Goal: Use online tool/utility: Utilize a website feature to perform a specific function

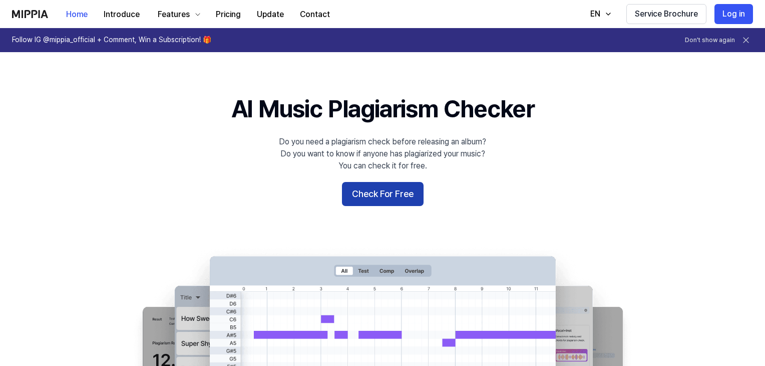
click at [353, 195] on button "Check For Free" at bounding box center [383, 194] width 82 height 24
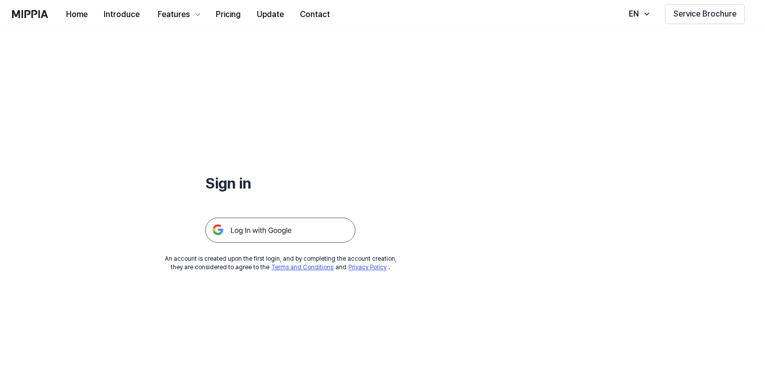
click at [269, 233] on img at bounding box center [280, 229] width 150 height 25
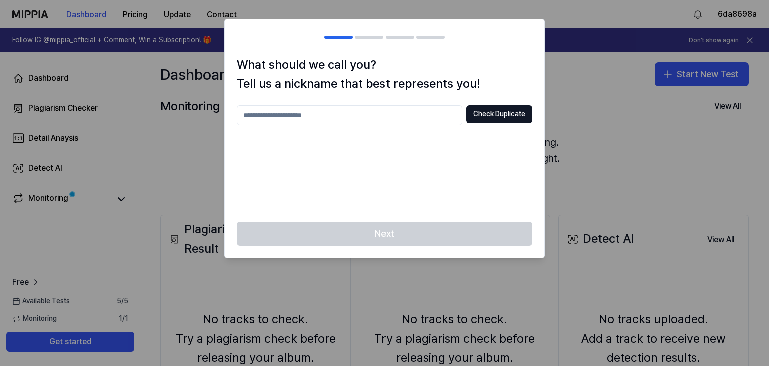
click at [386, 117] on input "text" at bounding box center [349, 115] width 225 height 20
type input "*"
type input "*********"
click at [454, 161] on div "********* Check Duplicate" at bounding box center [384, 157] width 295 height 104
click at [477, 116] on button "Check Duplicate" at bounding box center [499, 114] width 66 height 18
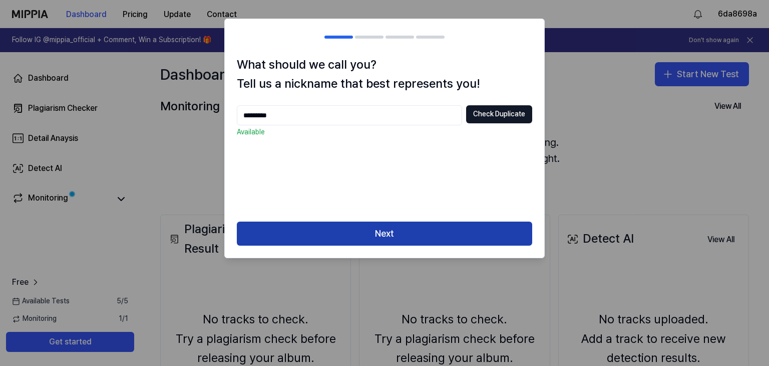
click at [417, 225] on button "Next" at bounding box center [384, 233] width 295 height 24
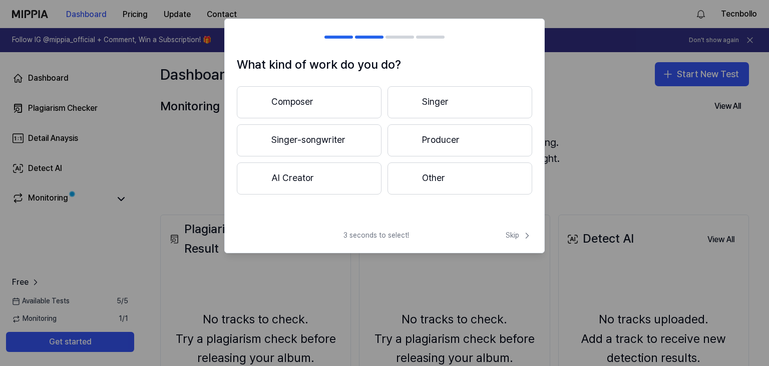
click at [327, 110] on button "Composer" at bounding box center [309, 102] width 145 height 32
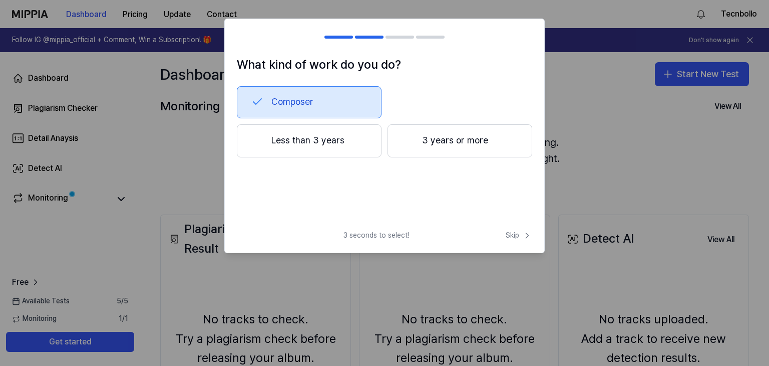
click at [349, 103] on button "Composer" at bounding box center [309, 102] width 145 height 32
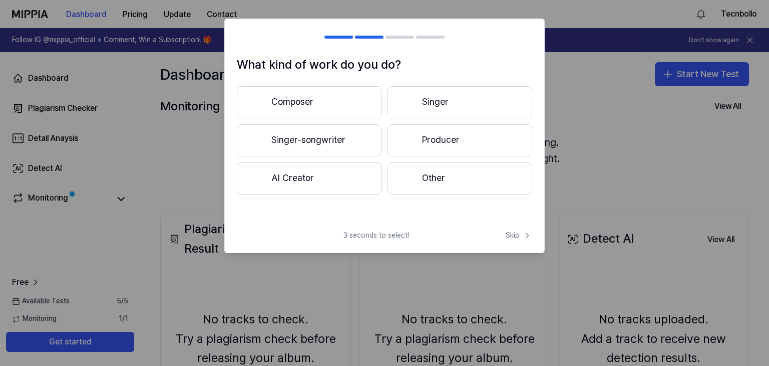
click at [345, 138] on button "Singer-songwriter" at bounding box center [309, 140] width 145 height 32
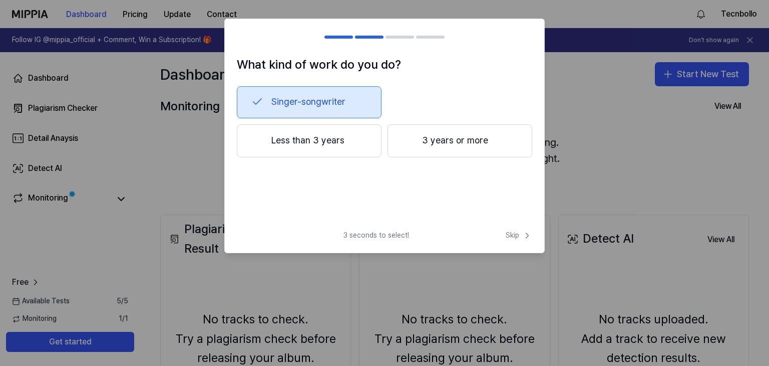
click at [333, 162] on div "Singer-songwriter Less than 3 years 3 years or more" at bounding box center [384, 138] width 295 height 104
click at [323, 145] on button "Less than 3 years" at bounding box center [309, 140] width 145 height 33
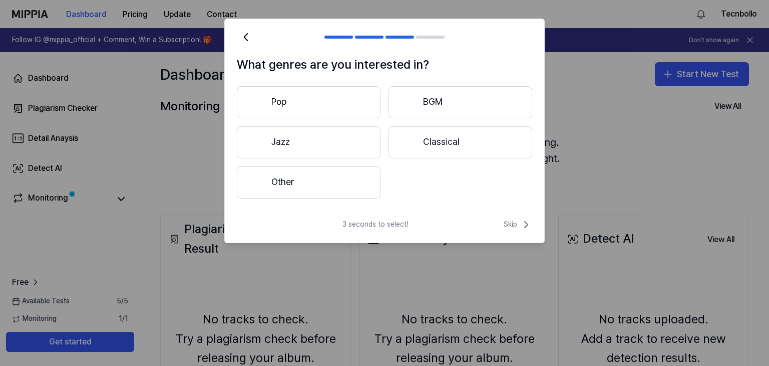
click at [342, 113] on button "Pop" at bounding box center [309, 102] width 144 height 32
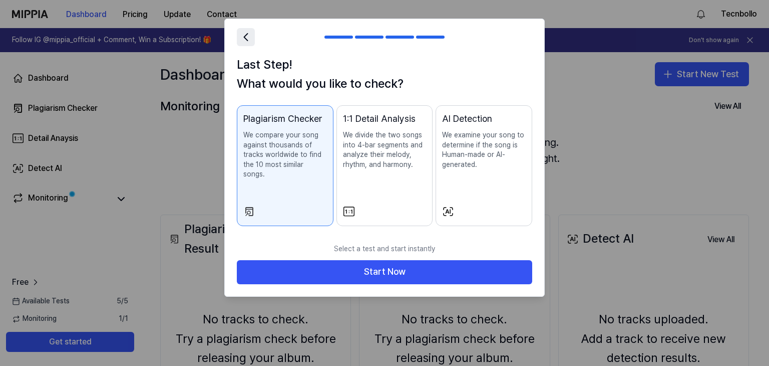
click at [247, 32] on icon at bounding box center [246, 37] width 14 height 14
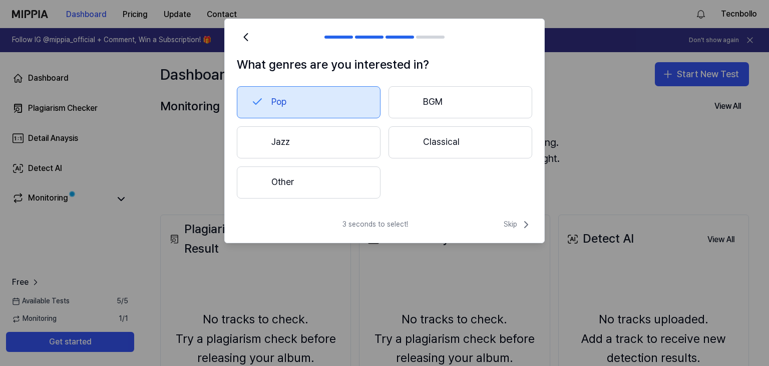
click at [294, 179] on button "Other" at bounding box center [309, 182] width 144 height 32
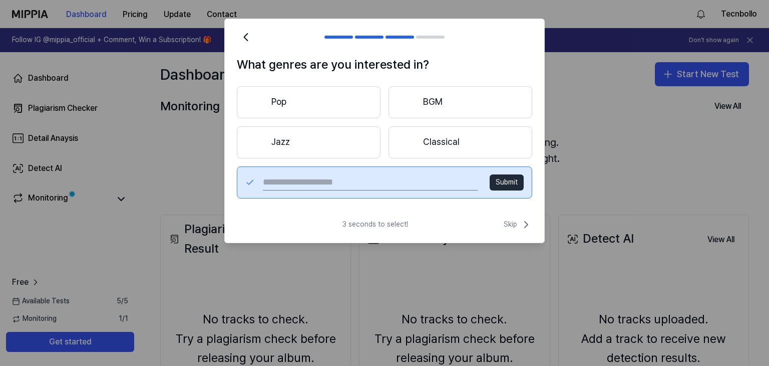
click at [294, 179] on input "text" at bounding box center [370, 182] width 215 height 16
type input "****"
click at [501, 181] on button "Submit" at bounding box center [507, 182] width 34 height 16
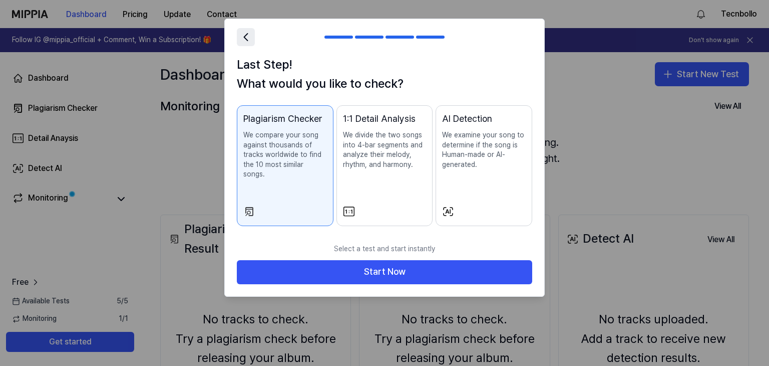
click at [245, 38] on icon at bounding box center [246, 37] width 4 height 7
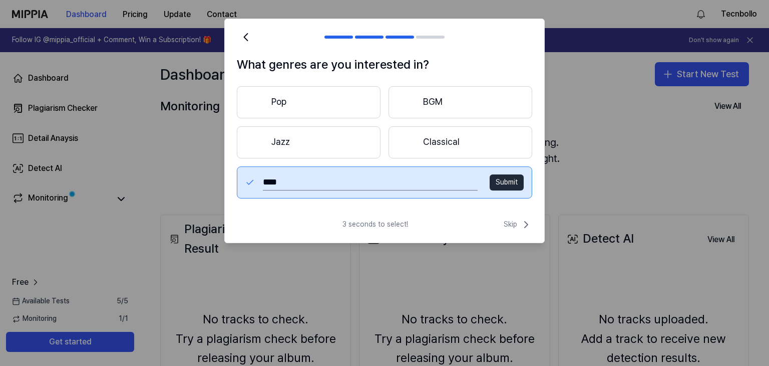
click at [266, 181] on input "****" at bounding box center [370, 182] width 215 height 16
type input "*****"
click at [511, 175] on button "Submit" at bounding box center [507, 182] width 34 height 16
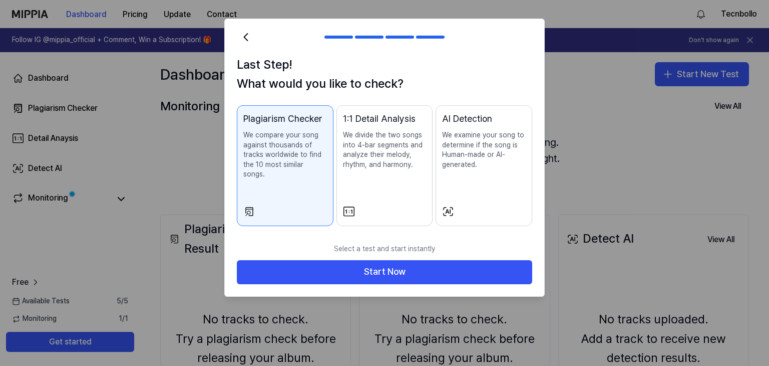
click at [409, 193] on button "1:1 Detail Analysis We divide the two songs into 4-bar segments and analyze the…" at bounding box center [385, 165] width 97 height 121
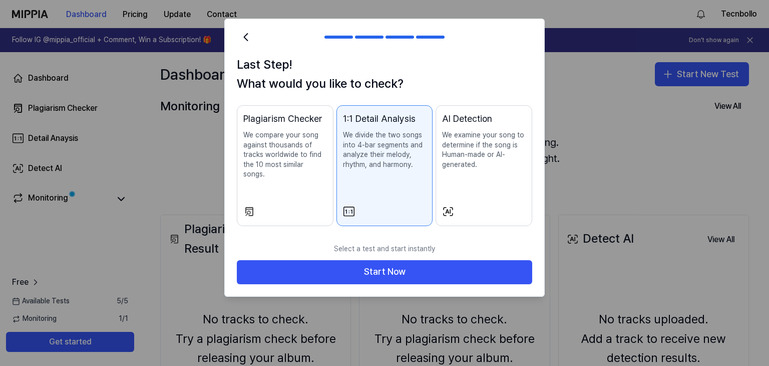
click at [470, 179] on div "AI Detection We examine your song to determine if the song is Human-made or AI-…" at bounding box center [484, 151] width 84 height 78
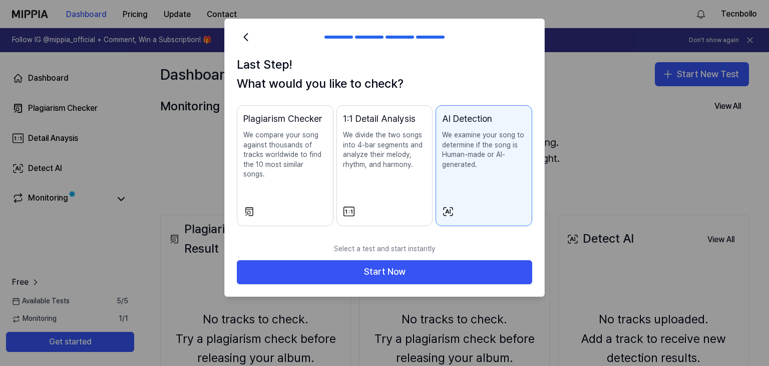
click at [302, 171] on div "Plagiarism Checker We compare your song against thousands of tracks worldwide t…" at bounding box center [285, 156] width 84 height 88
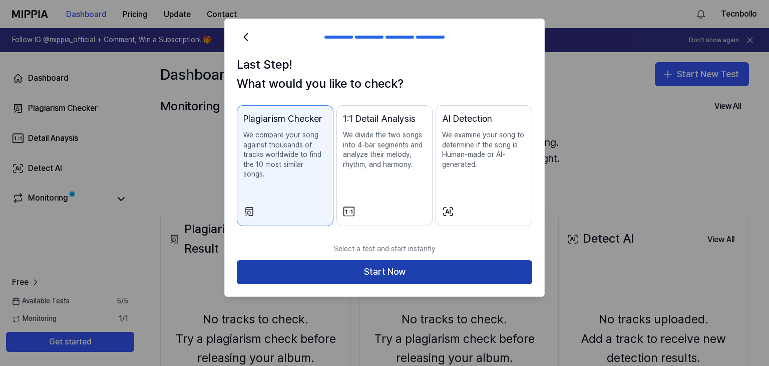
click at [398, 264] on button "Start Now" at bounding box center [384, 272] width 295 height 24
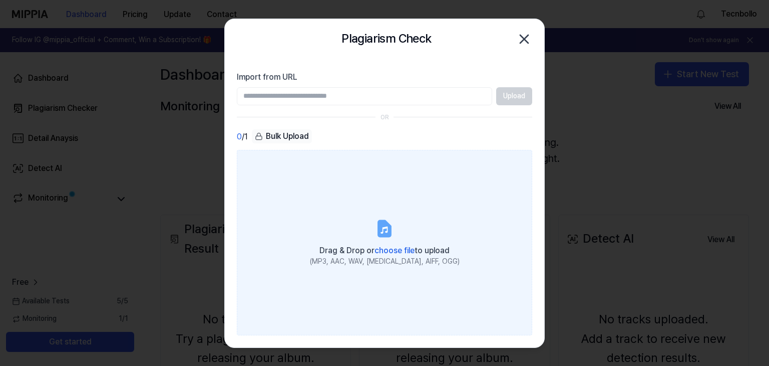
click at [387, 236] on icon at bounding box center [385, 228] width 12 height 16
click at [0, 0] on input "Drag & Drop or choose file to upload (MP3, AAC, WAV, FLAC, AIFF, OGG)" at bounding box center [0, 0] width 0 height 0
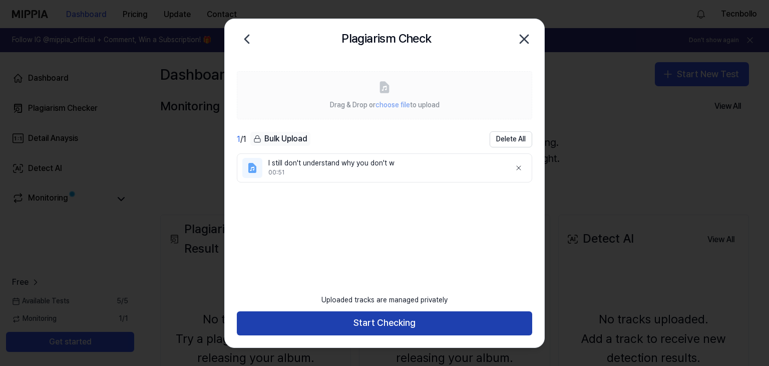
click at [411, 321] on button "Start Checking" at bounding box center [384, 323] width 295 height 24
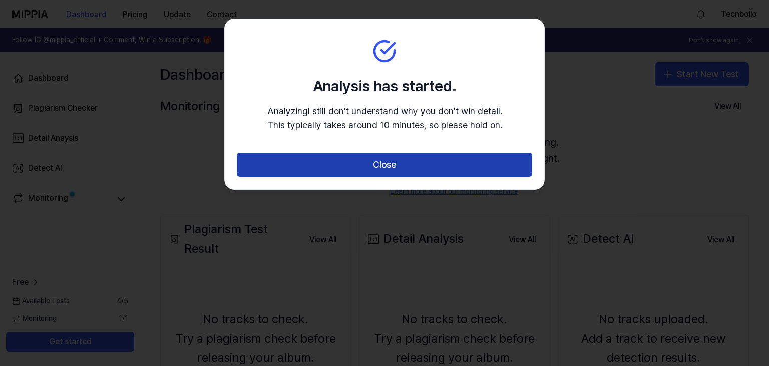
click at [394, 170] on button "Close" at bounding box center [384, 165] width 295 height 24
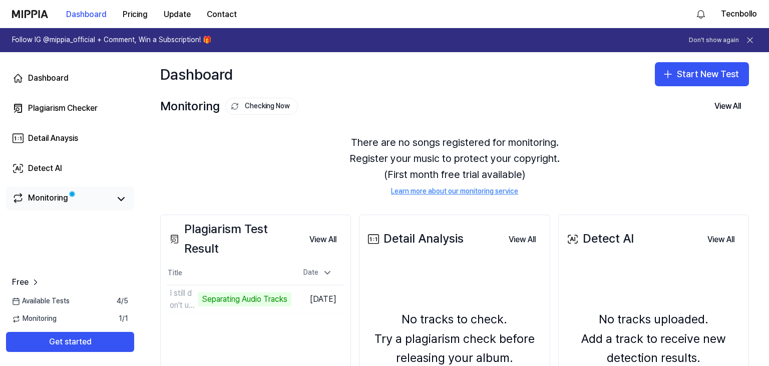
click at [98, 201] on link "Monitoring" at bounding box center [61, 199] width 98 height 14
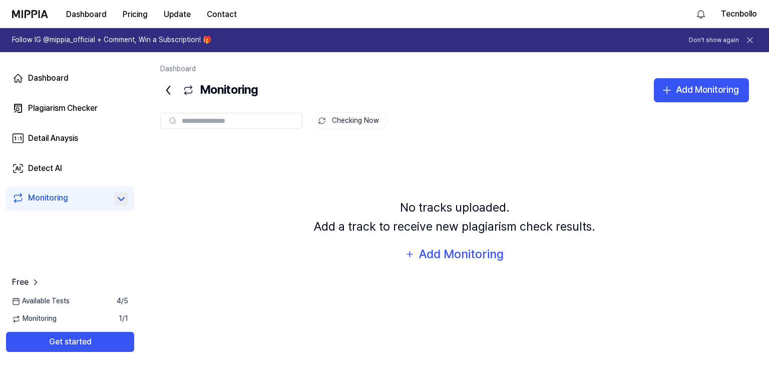
click at [124, 198] on icon at bounding box center [121, 198] width 6 height 3
click at [86, 73] on link "Dashboard" at bounding box center [70, 78] width 128 height 24
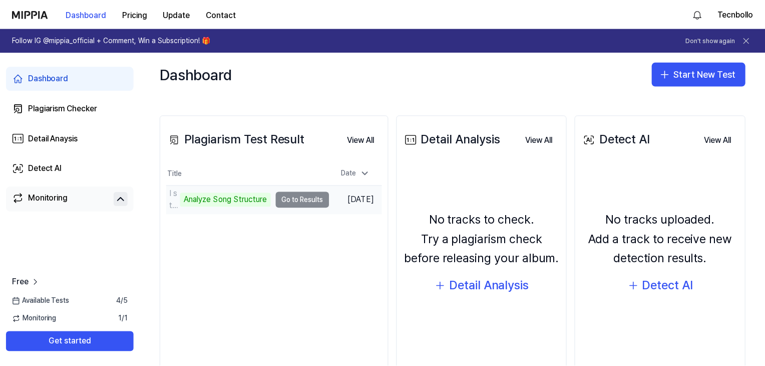
scroll to position [100, 0]
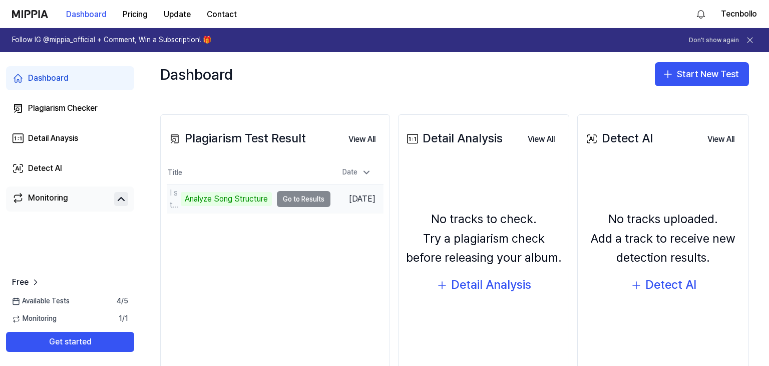
click at [316, 197] on td "I still don't understand why you don't w Analyze Song Structure Go to Results" at bounding box center [249, 199] width 164 height 28
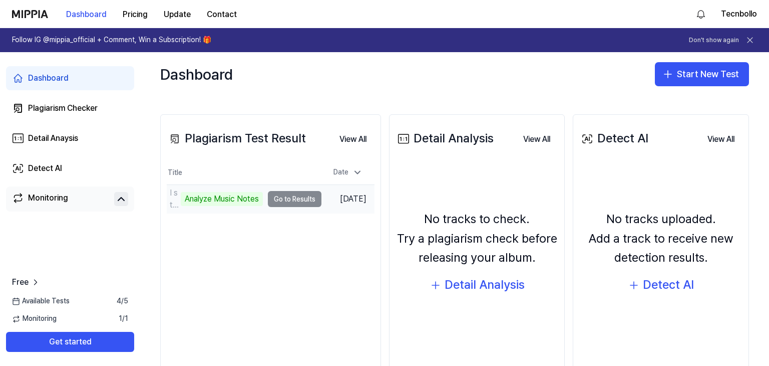
click at [291, 201] on td "I still don't understand why you don't w Analyze Music Notes Go to Results" at bounding box center [244, 199] width 155 height 28
click at [280, 197] on td "I still don't understand why you don't w Analyze Music Notes Go to Results" at bounding box center [244, 199] width 155 height 28
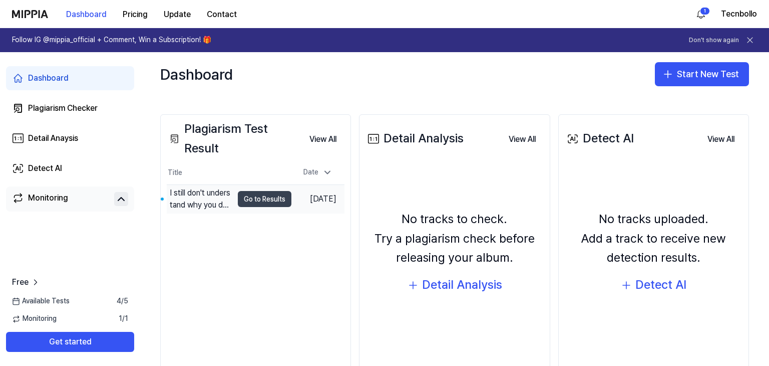
click at [258, 199] on button "Go to Results" at bounding box center [265, 199] width 54 height 16
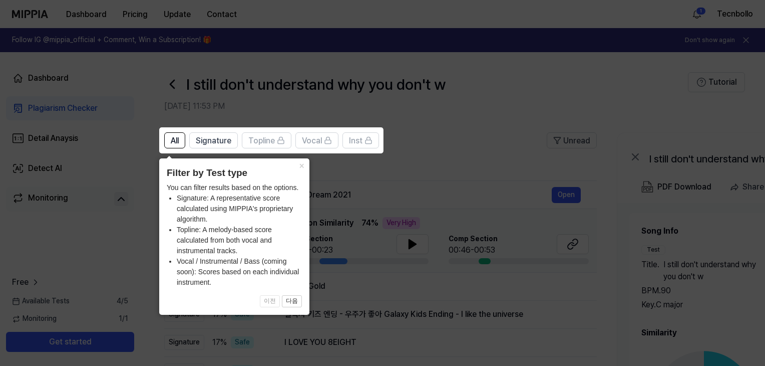
click at [289, 163] on div "× Filter by Test type You can filter results based on the options. Signature: A…" at bounding box center [234, 236] width 150 height 156
click at [302, 165] on button "×" at bounding box center [301, 165] width 16 height 14
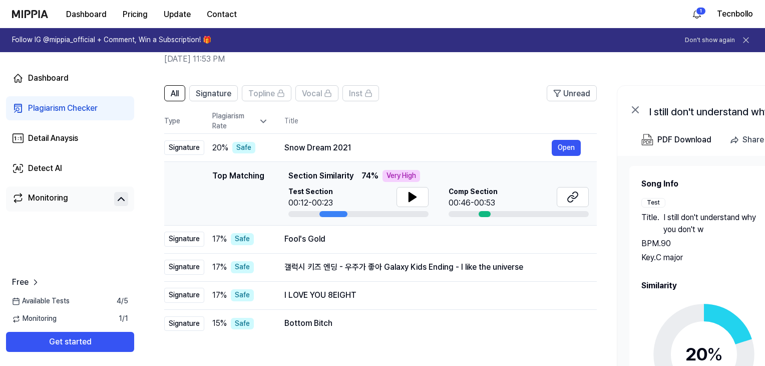
scroll to position [50, 0]
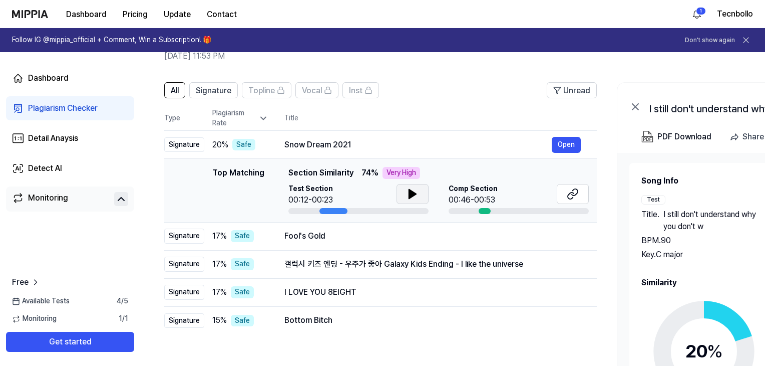
click at [405, 197] on button at bounding box center [413, 194] width 32 height 20
click at [412, 197] on icon at bounding box center [413, 194] width 12 height 12
click at [288, 135] on td "Snow Dream 2021 Open" at bounding box center [432, 145] width 329 height 28
click at [312, 143] on div "Snow Dream 2021" at bounding box center [417, 145] width 267 height 12
drag, startPoint x: 274, startPoint y: 147, endPoint x: 336, endPoint y: 145, distance: 62.1
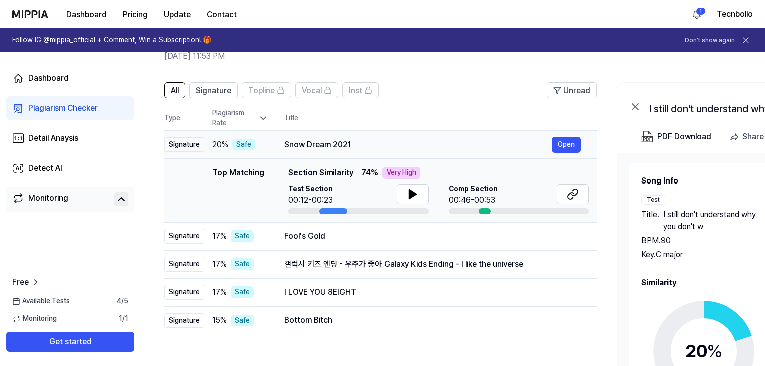
click at [336, 145] on td "Snow Dream 2021 Open" at bounding box center [432, 145] width 329 height 28
click at [333, 215] on td "Top Matching Top Matching Section Similarity 74 % Very High Test Section 00:12-…" at bounding box center [380, 191] width 433 height 64
drag, startPoint x: 383, startPoint y: 173, endPoint x: 404, endPoint y: 173, distance: 20.5
click at [404, 173] on div "Very High" at bounding box center [402, 173] width 38 height 12
click at [330, 232] on div "Fool's Gold" at bounding box center [417, 236] width 267 height 12
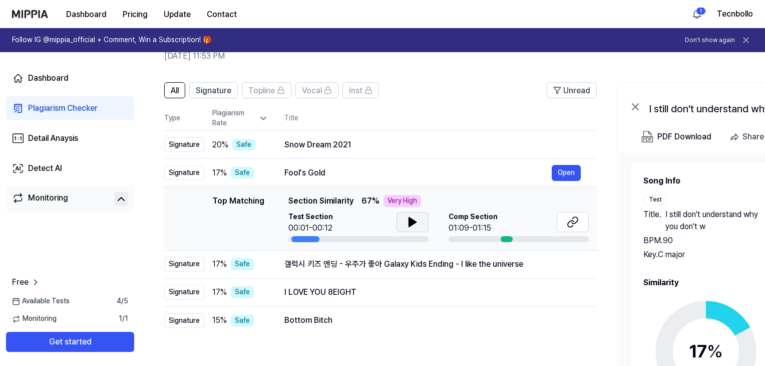
click at [410, 216] on icon at bounding box center [413, 222] width 12 height 12
click at [505, 238] on div at bounding box center [507, 239] width 12 height 6
click at [569, 177] on button "Open" at bounding box center [566, 173] width 29 height 16
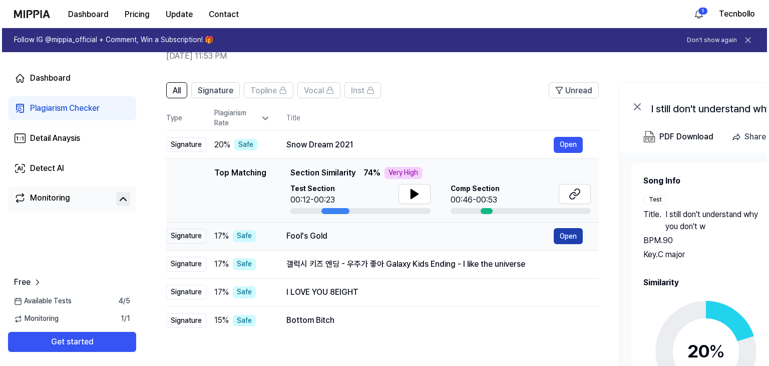
scroll to position [0, 0]
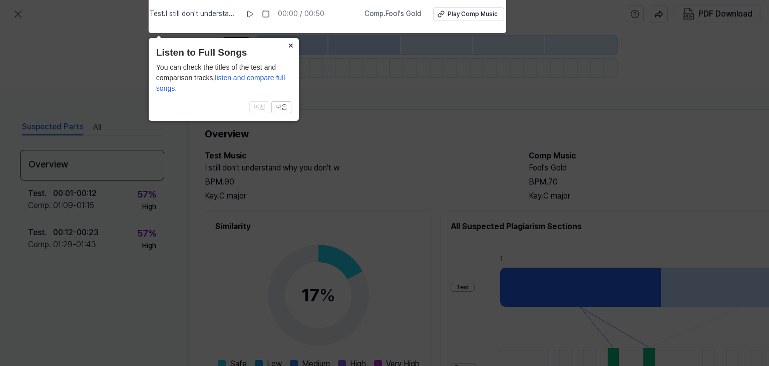
click at [286, 45] on button "×" at bounding box center [291, 45] width 16 height 14
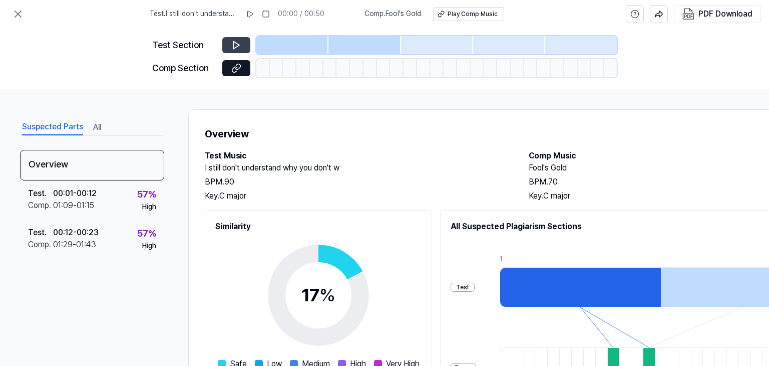
click at [236, 42] on icon at bounding box center [236, 45] width 10 height 10
click at [240, 43] on icon at bounding box center [236, 45] width 10 height 10
click at [235, 39] on button at bounding box center [236, 45] width 28 height 16
click at [236, 43] on icon at bounding box center [236, 46] width 6 height 8
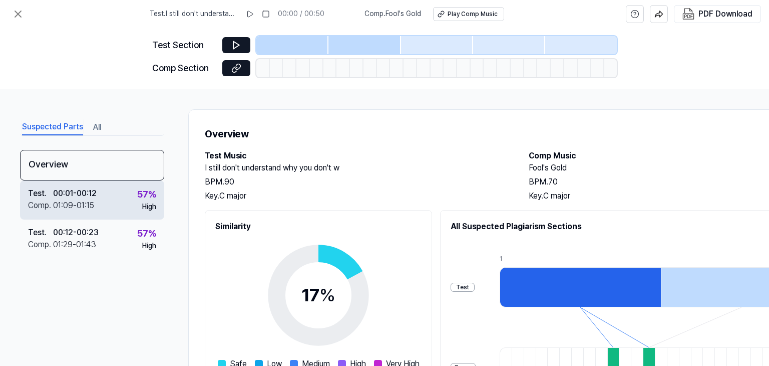
click at [146, 196] on div "57 %" at bounding box center [146, 194] width 19 height 15
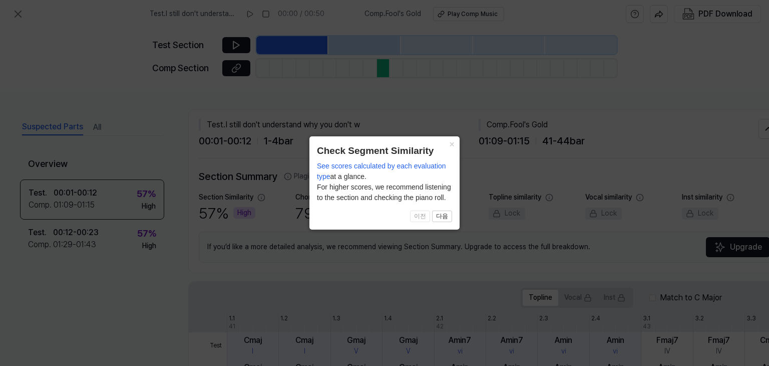
click at [461, 157] on icon at bounding box center [384, 183] width 769 height 366
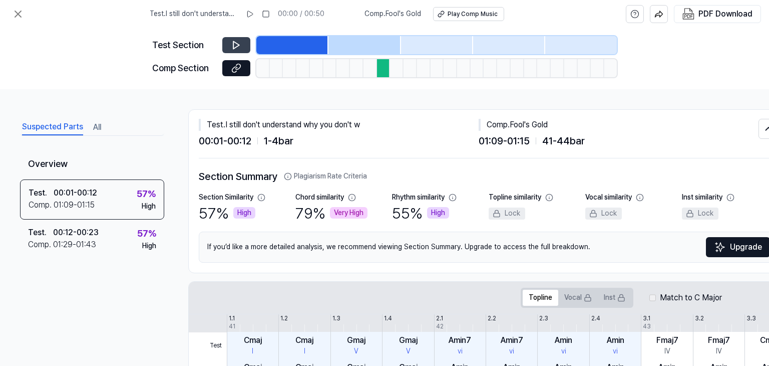
click at [242, 49] on button at bounding box center [236, 45] width 28 height 16
click at [387, 41] on div at bounding box center [365, 45] width 72 height 18
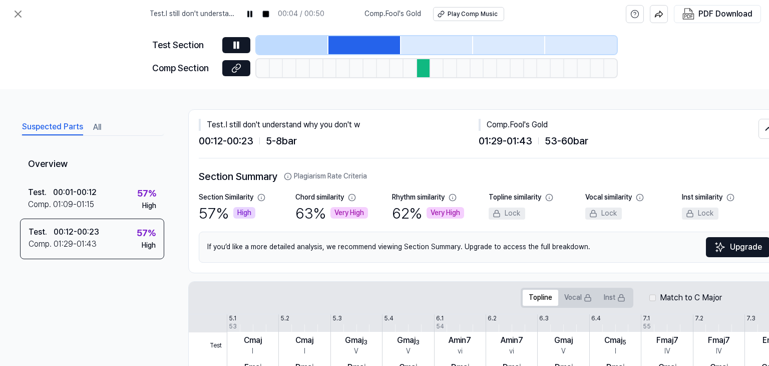
click at [440, 41] on div at bounding box center [437, 45] width 72 height 18
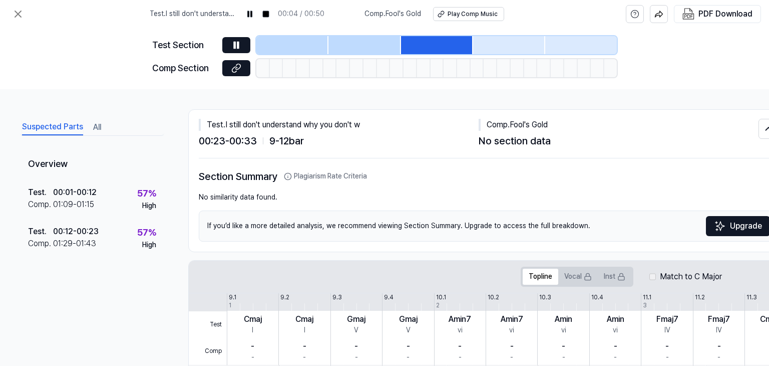
click at [311, 45] on div at bounding box center [292, 45] width 72 height 18
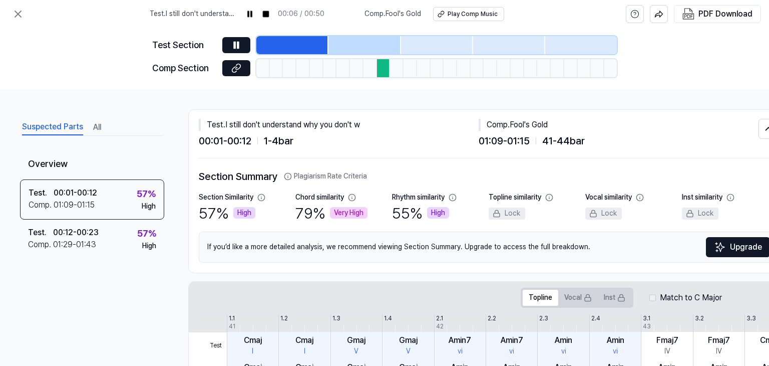
click at [329, 65] on div at bounding box center [330, 68] width 14 height 18
click at [380, 68] on div at bounding box center [384, 68] width 14 height 18
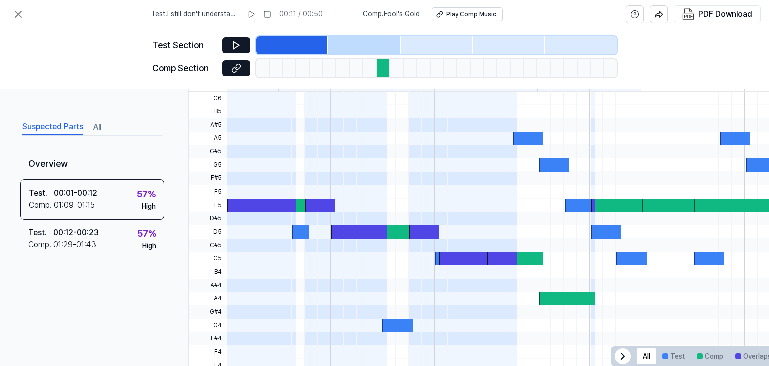
scroll to position [300, 0]
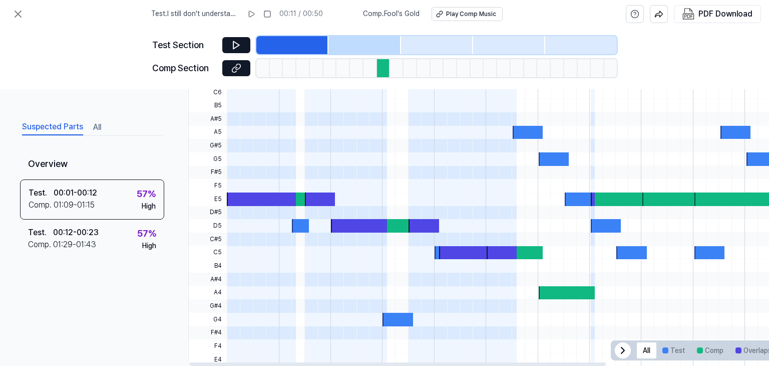
click at [6, 23] on div "Test . I still don't understand why you don't w 00:11 / 00:50 Comp . Fool's Gol…" at bounding box center [384, 14] width 769 height 28
click at [21, 17] on icon at bounding box center [18, 14] width 6 height 6
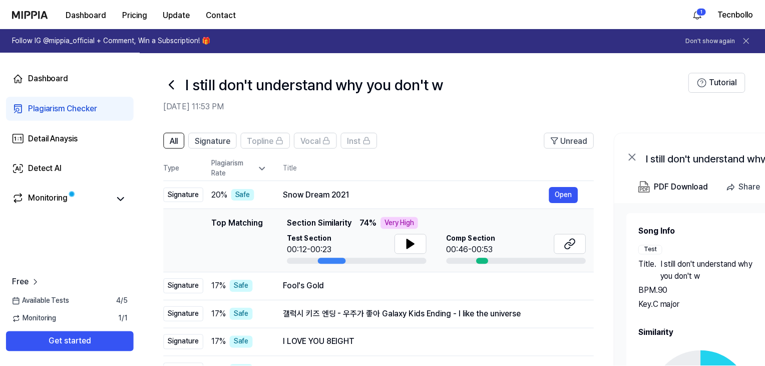
scroll to position [50, 0]
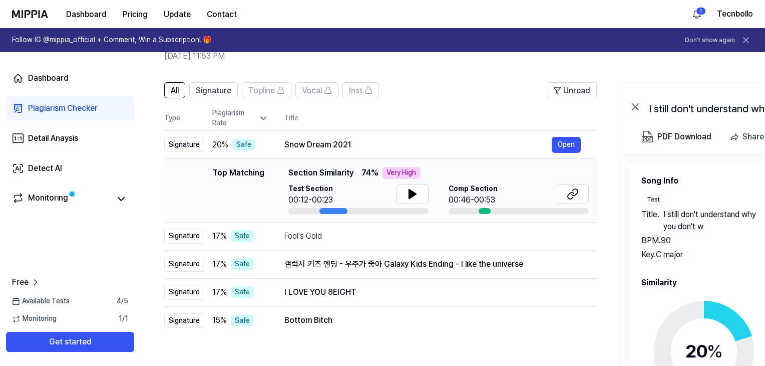
click at [481, 184] on span "Comp Section" at bounding box center [473, 189] width 49 height 10
click at [483, 235] on div "Fool's Gold" at bounding box center [417, 236] width 267 height 12
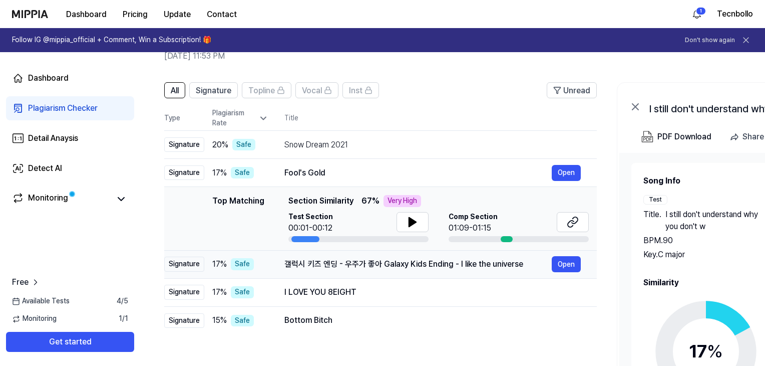
click at [473, 263] on div "갤럭시 키즈 엔딩 - 우주가 좋아 Galaxy Kids Ending - I like the universe" at bounding box center [417, 264] width 267 height 12
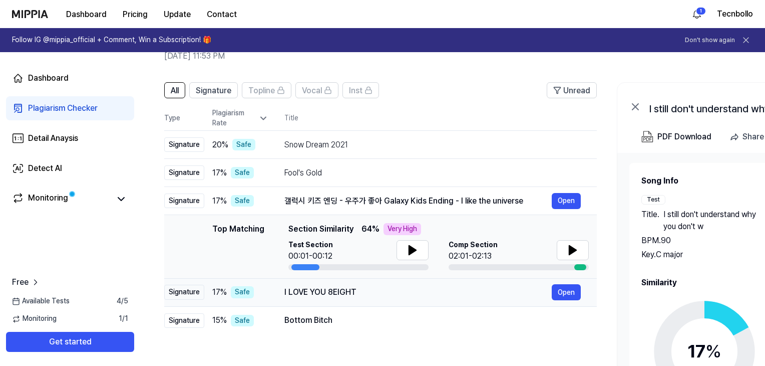
click at [441, 290] on div "I LOVE YOU 8EIGHT" at bounding box center [417, 292] width 267 height 12
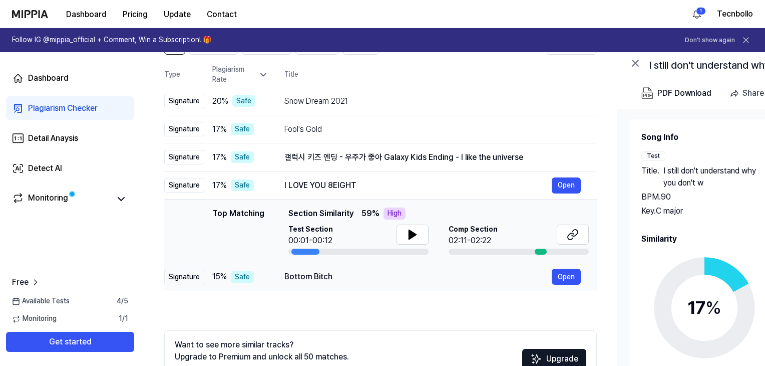
scroll to position [100, 0]
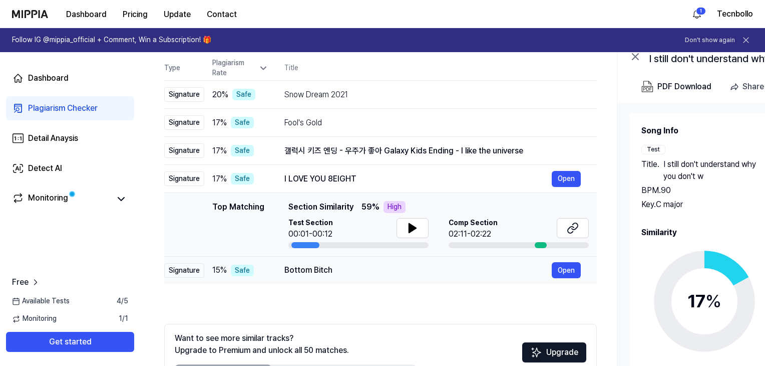
click at [378, 268] on div "Bottom Bitch" at bounding box center [417, 270] width 267 height 12
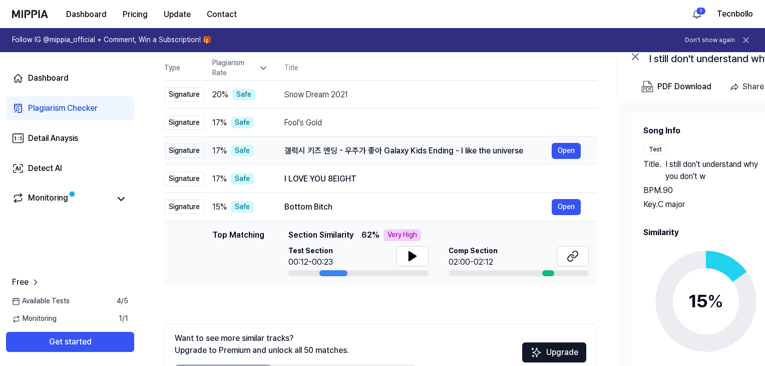
drag, startPoint x: 282, startPoint y: 204, endPoint x: 361, endPoint y: 207, distance: 78.2
click at [378, 208] on td "Bottom Bitch Open" at bounding box center [432, 207] width 329 height 28
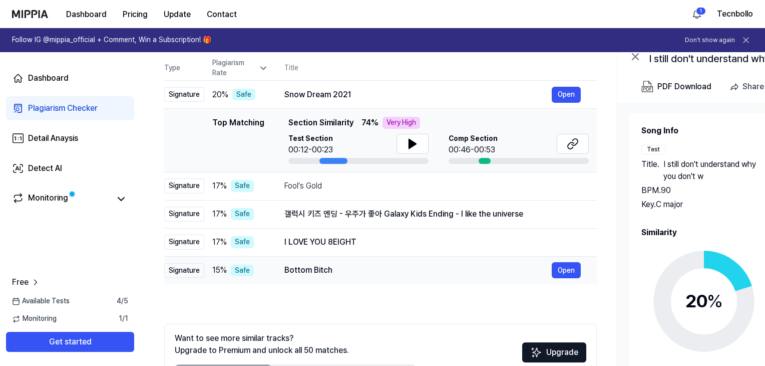
click at [335, 278] on td "Bottom Bitch Open" at bounding box center [432, 270] width 329 height 28
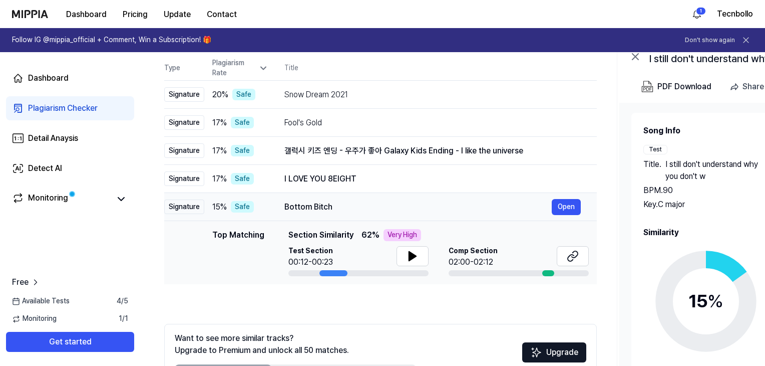
scroll to position [0, 4]
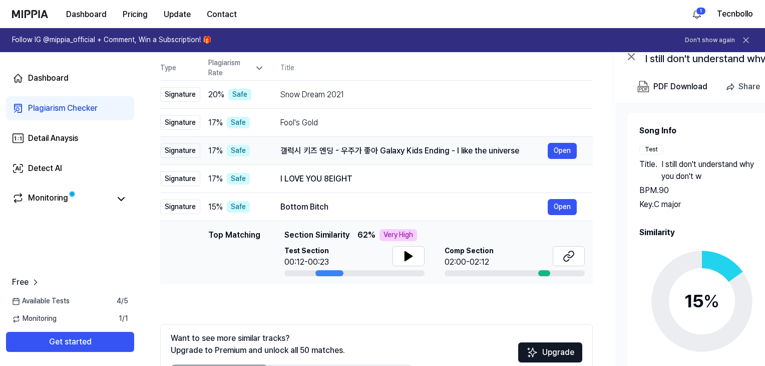
click at [286, 211] on div "Bottom Bitch Open" at bounding box center [428, 207] width 296 height 16
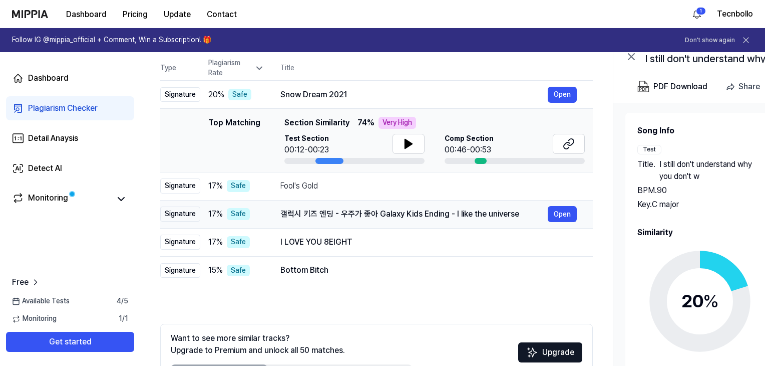
click at [308, 221] on div "갤럭시 키즈 엔딩 - 우주가 좋아 Galaxy Kids Ending - I like the universe Open" at bounding box center [428, 214] width 296 height 16
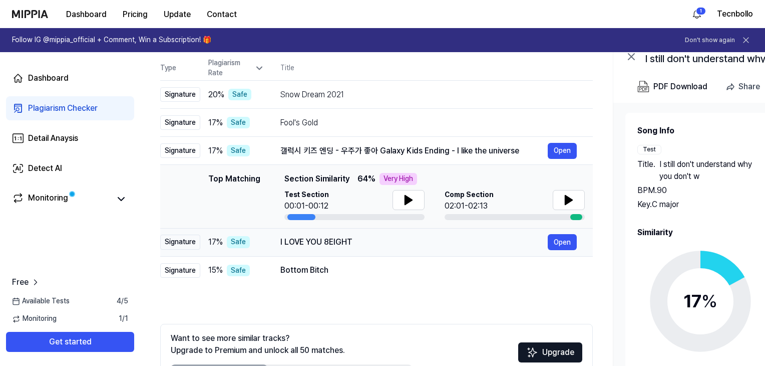
click at [318, 243] on div "I LOVE YOU 8EIGHT" at bounding box center [413, 242] width 267 height 12
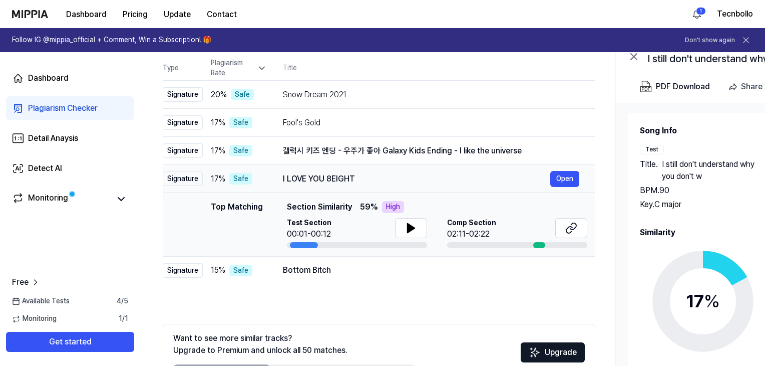
scroll to position [0, 0]
drag, startPoint x: 282, startPoint y: 175, endPoint x: 331, endPoint y: 181, distance: 49.4
click at [331, 181] on div "I LOVE YOU 8EIGHT" at bounding box center [417, 179] width 267 height 12
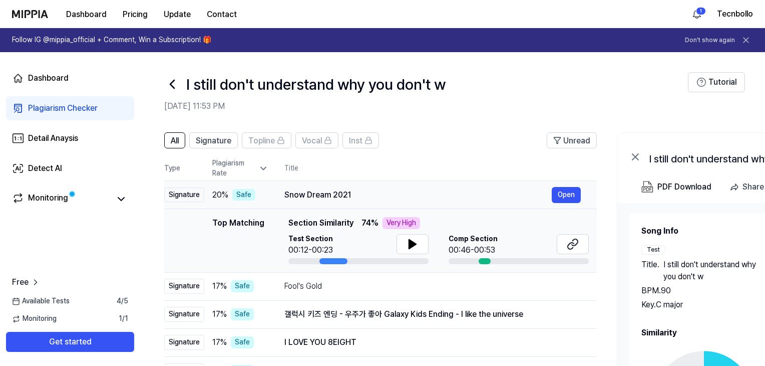
click at [309, 190] on div "Snow Dream 2021" at bounding box center [417, 195] width 267 height 12
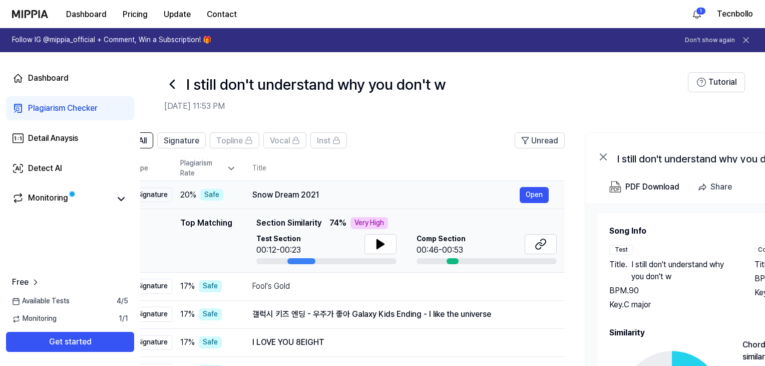
scroll to position [0, 49]
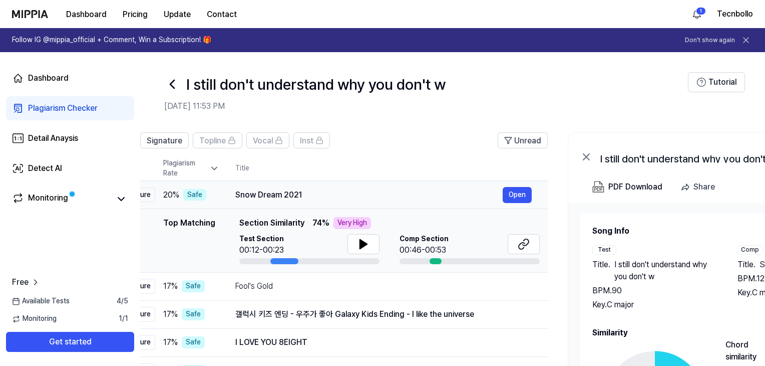
drag, startPoint x: 351, startPoint y: 195, endPoint x: 301, endPoint y: 187, distance: 49.7
click at [301, 187] on div "Snow Dream 2021 Open" at bounding box center [383, 195] width 296 height 16
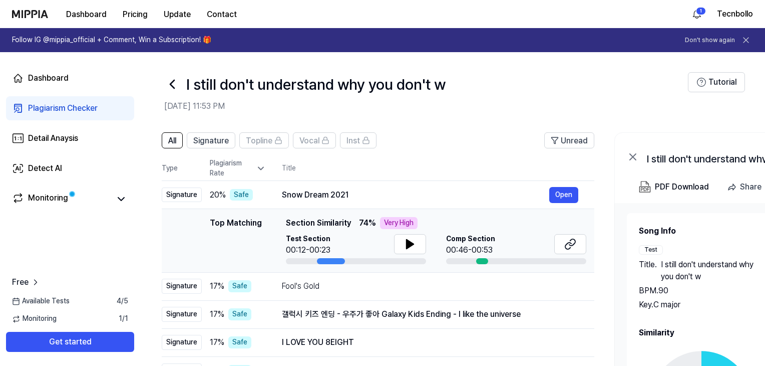
scroll to position [0, 0]
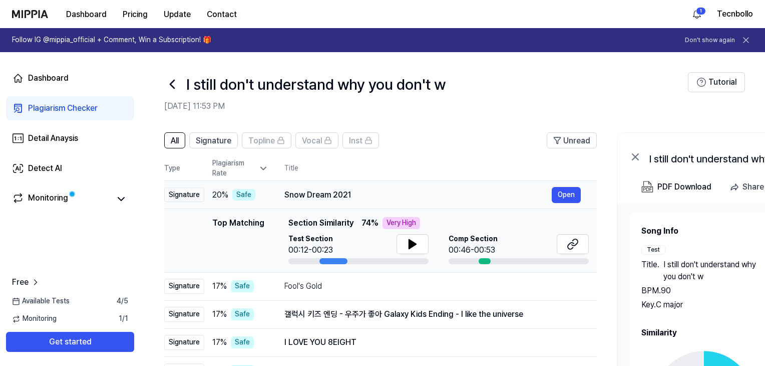
drag, startPoint x: 235, startPoint y: 194, endPoint x: 286, endPoint y: 202, distance: 51.8
click at [288, 205] on td "Snow Dream 2021 Open" at bounding box center [432, 195] width 329 height 28
click at [285, 190] on td "Snow Dream 2021 Open" at bounding box center [432, 195] width 329 height 28
click at [290, 193] on div "Snow Dream 2021" at bounding box center [417, 195] width 267 height 12
drag, startPoint x: 286, startPoint y: 193, endPoint x: 349, endPoint y: 201, distance: 63.0
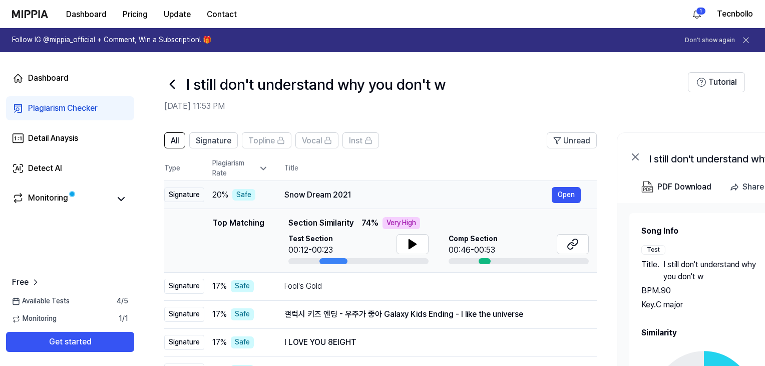
click at [349, 201] on div "Snow Dream 2021 Open" at bounding box center [432, 195] width 296 height 16
click at [345, 197] on div "Snow Dream 2021" at bounding box center [417, 195] width 267 height 12
click at [337, 190] on div "Snow Dream 2021" at bounding box center [417, 195] width 267 height 12
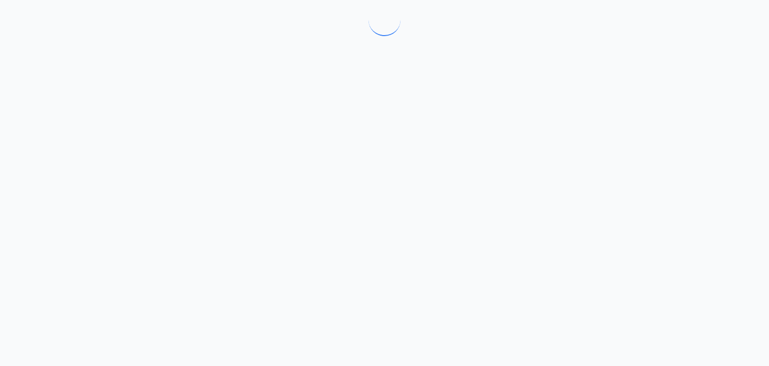
click at [336, 190] on div at bounding box center [384, 183] width 769 height 366
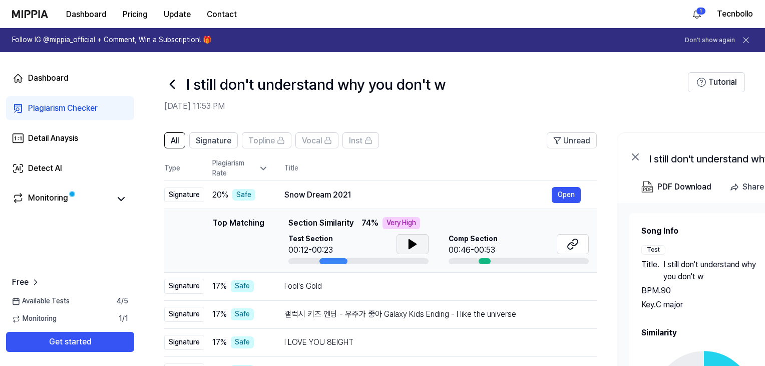
click at [404, 241] on button at bounding box center [413, 244] width 32 height 20
click at [174, 76] on icon at bounding box center [172, 84] width 16 height 16
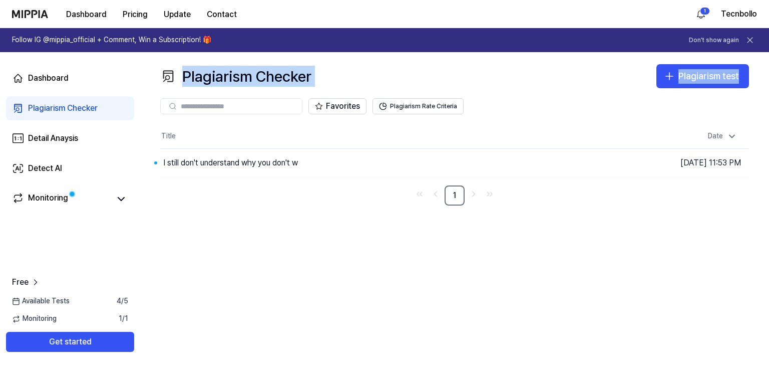
drag, startPoint x: 174, startPoint y: 76, endPoint x: 182, endPoint y: 91, distance: 16.6
click at [182, 91] on div "Plagiarism Checker Plagiarism test Plagiarism Checker Detail Analysis Detect AI…" at bounding box center [454, 208] width 629 height 313
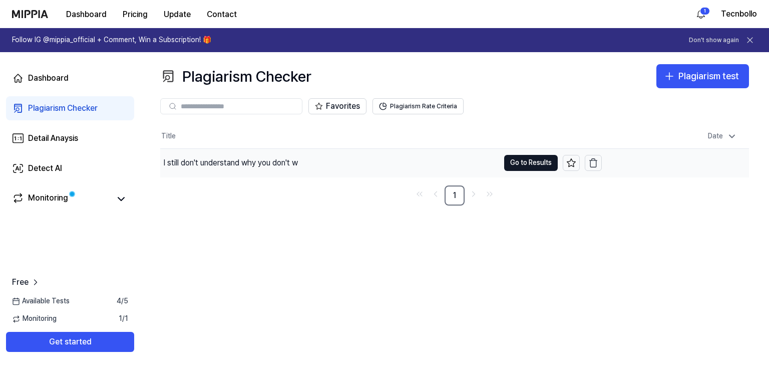
click at [248, 158] on div "I still don't understand why you don't w" at bounding box center [230, 163] width 135 height 12
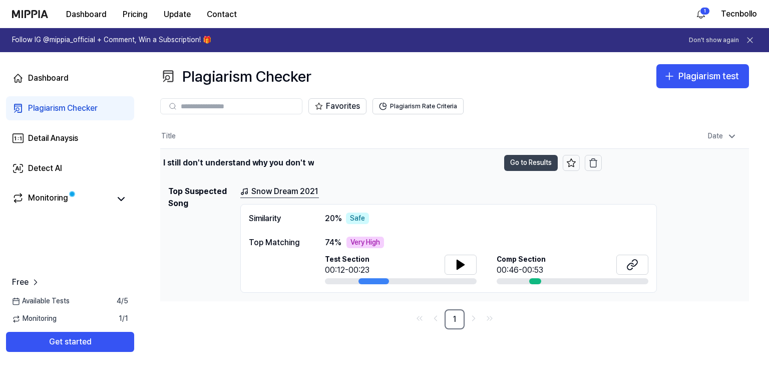
click at [517, 167] on button "Go to Results" at bounding box center [531, 163] width 54 height 16
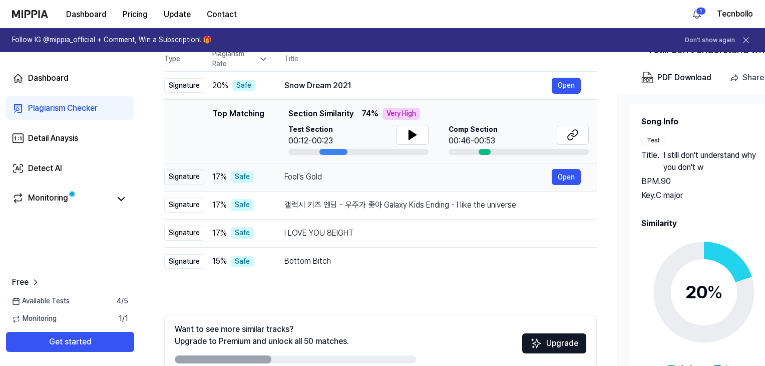
scroll to position [114, 0]
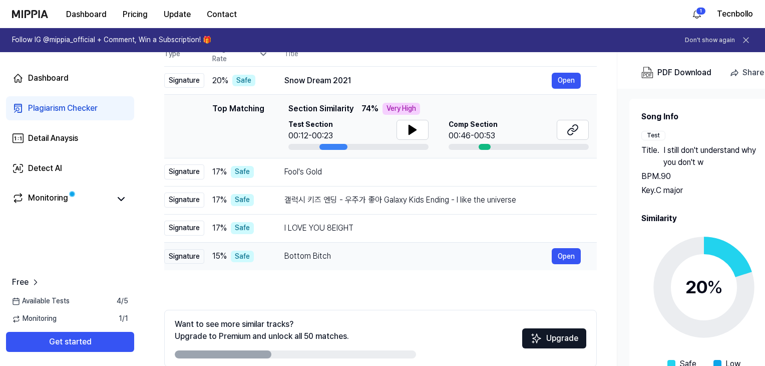
click at [246, 242] on td "15 % Safe" at bounding box center [236, 256] width 64 height 28
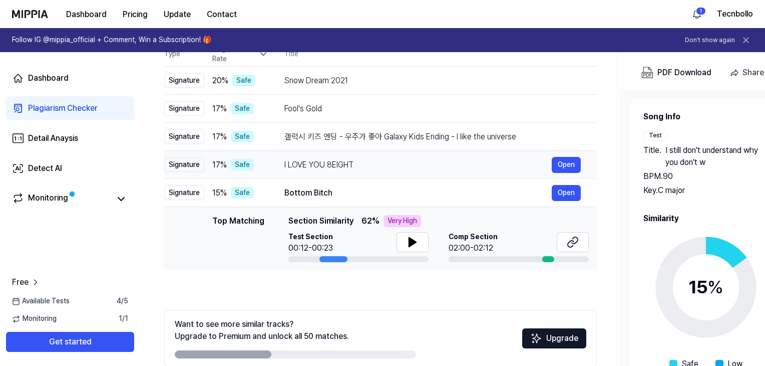
click at [255, 173] on td "17 % Safe" at bounding box center [236, 165] width 64 height 28
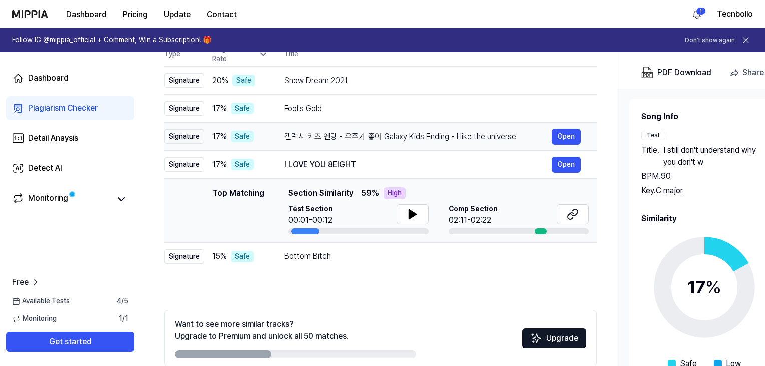
click at [371, 138] on div "갤럭시 키즈 엔딩 - 우주가 좋아 Galaxy Kids Ending - I like the universe" at bounding box center [417, 137] width 267 height 12
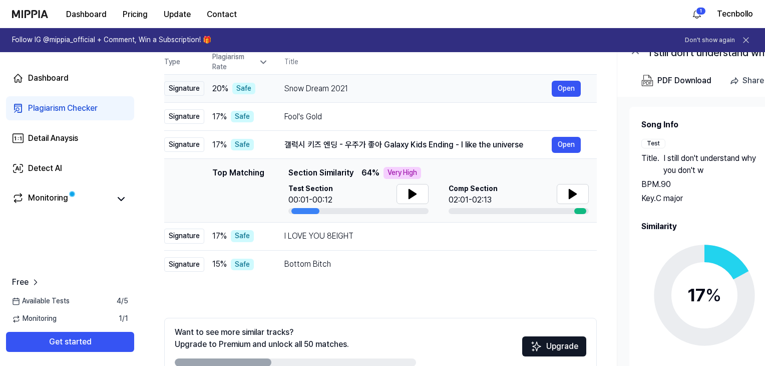
scroll to position [107, 0]
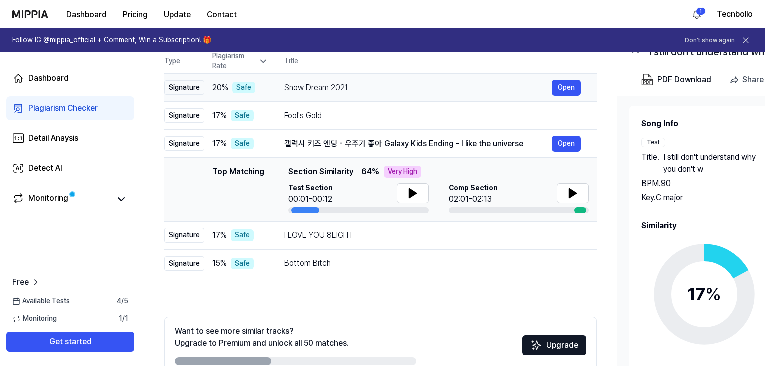
click at [312, 78] on td "Snow Dream 2021 Open" at bounding box center [432, 88] width 329 height 28
